Goal: Task Accomplishment & Management: Manage account settings

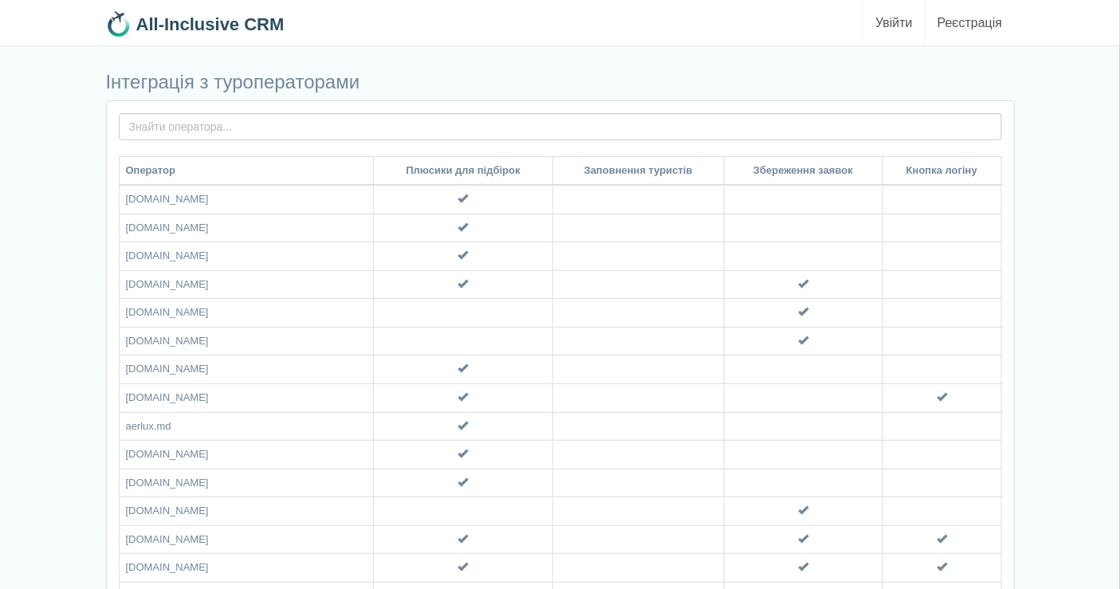
click at [895, 17] on link "Увійти" at bounding box center [893, 22] width 61 height 45
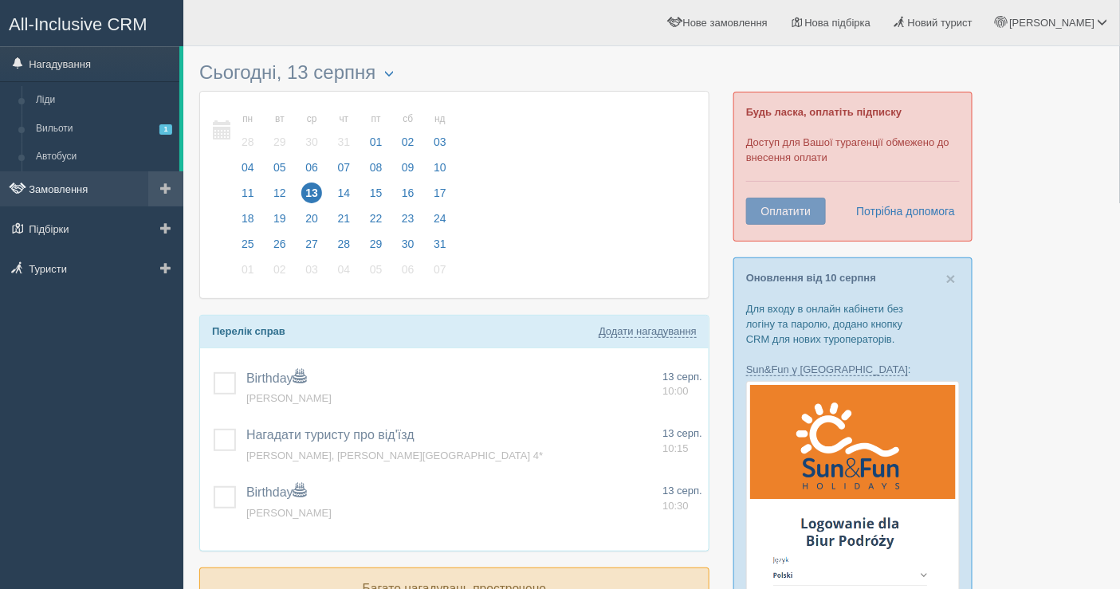
click at [77, 192] on link "Замовлення" at bounding box center [91, 188] width 183 height 35
